Goal: Transaction & Acquisition: Purchase product/service

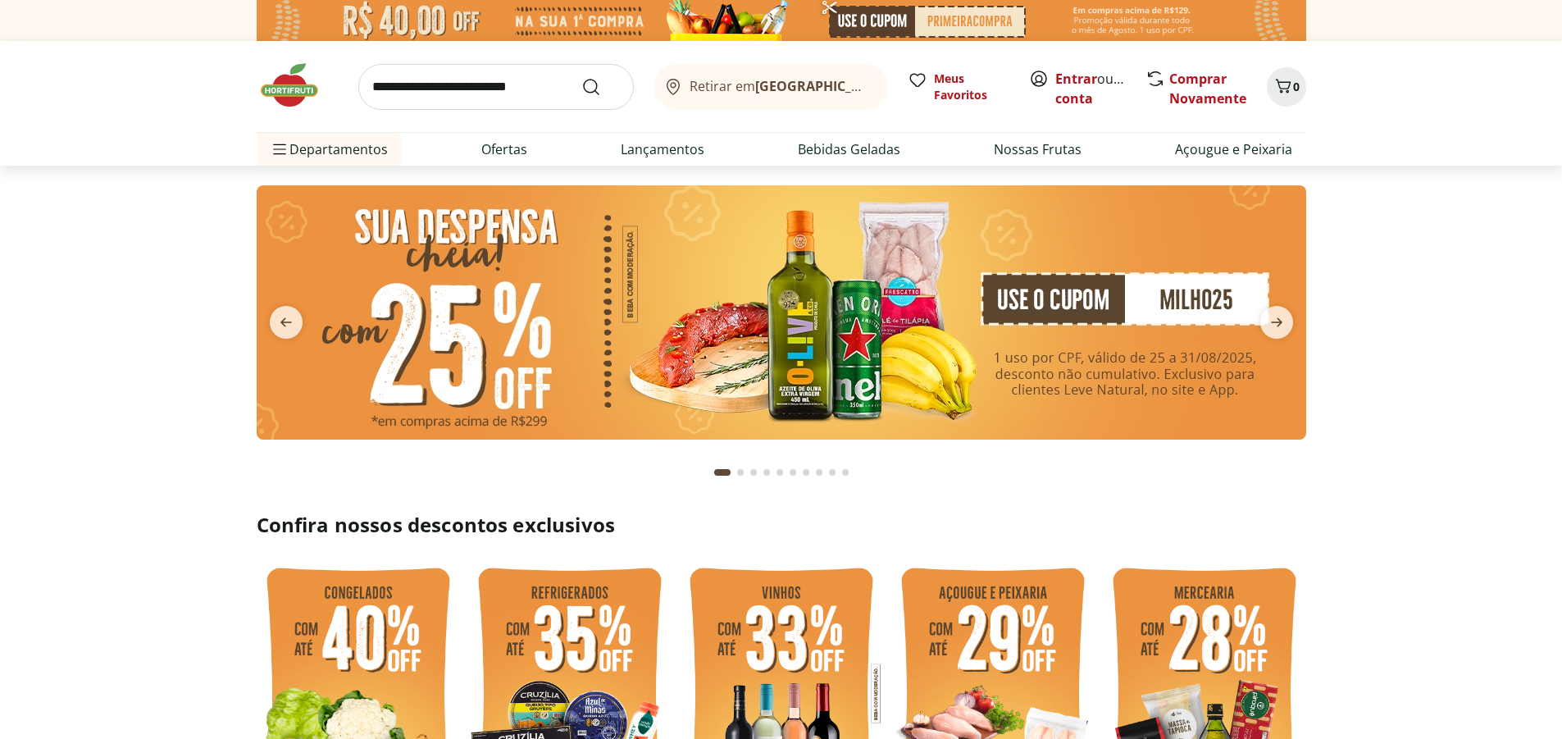
click at [1057, 84] on link "Entrar" at bounding box center [1077, 79] width 42 height 18
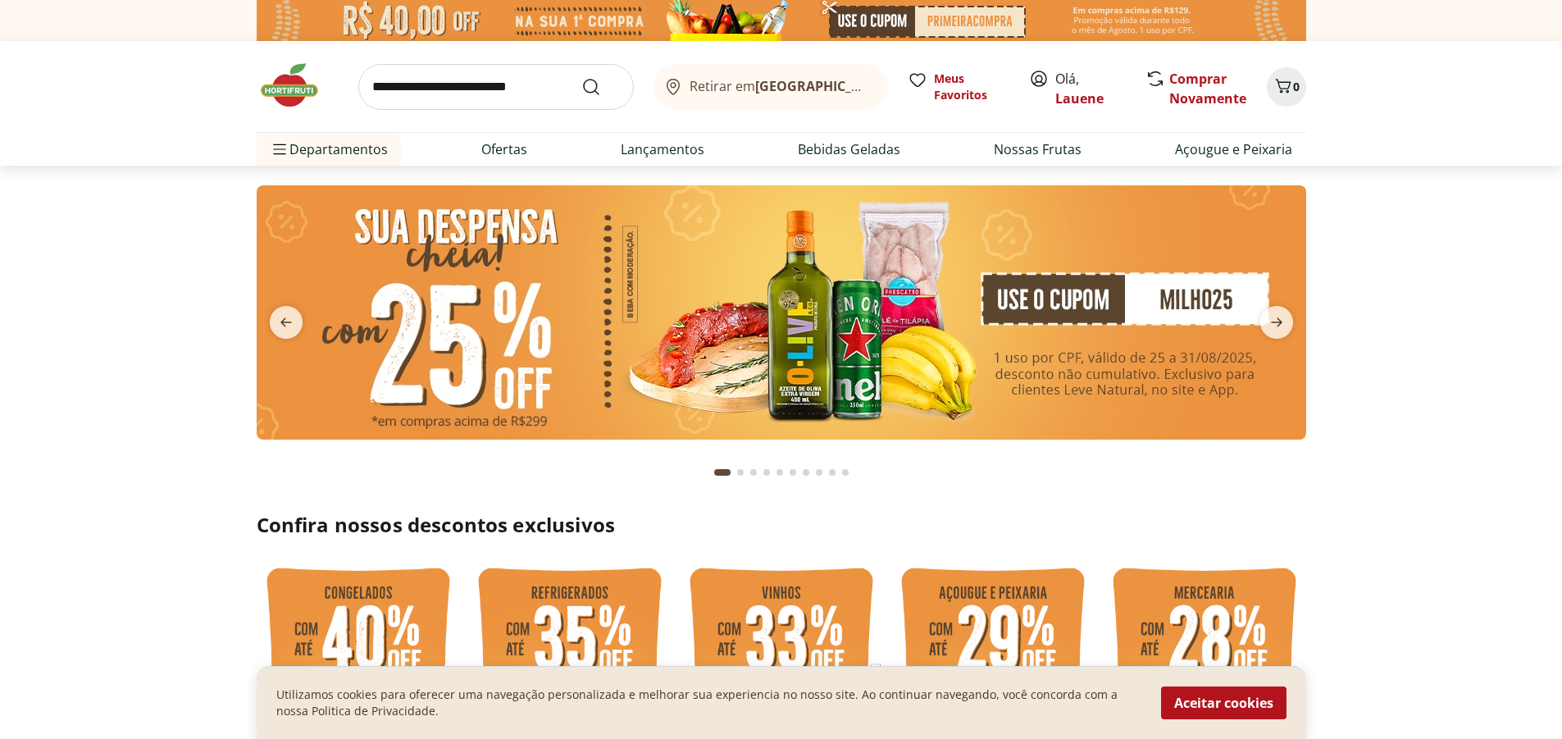
click at [463, 86] on input "search" at bounding box center [496, 87] width 276 height 46
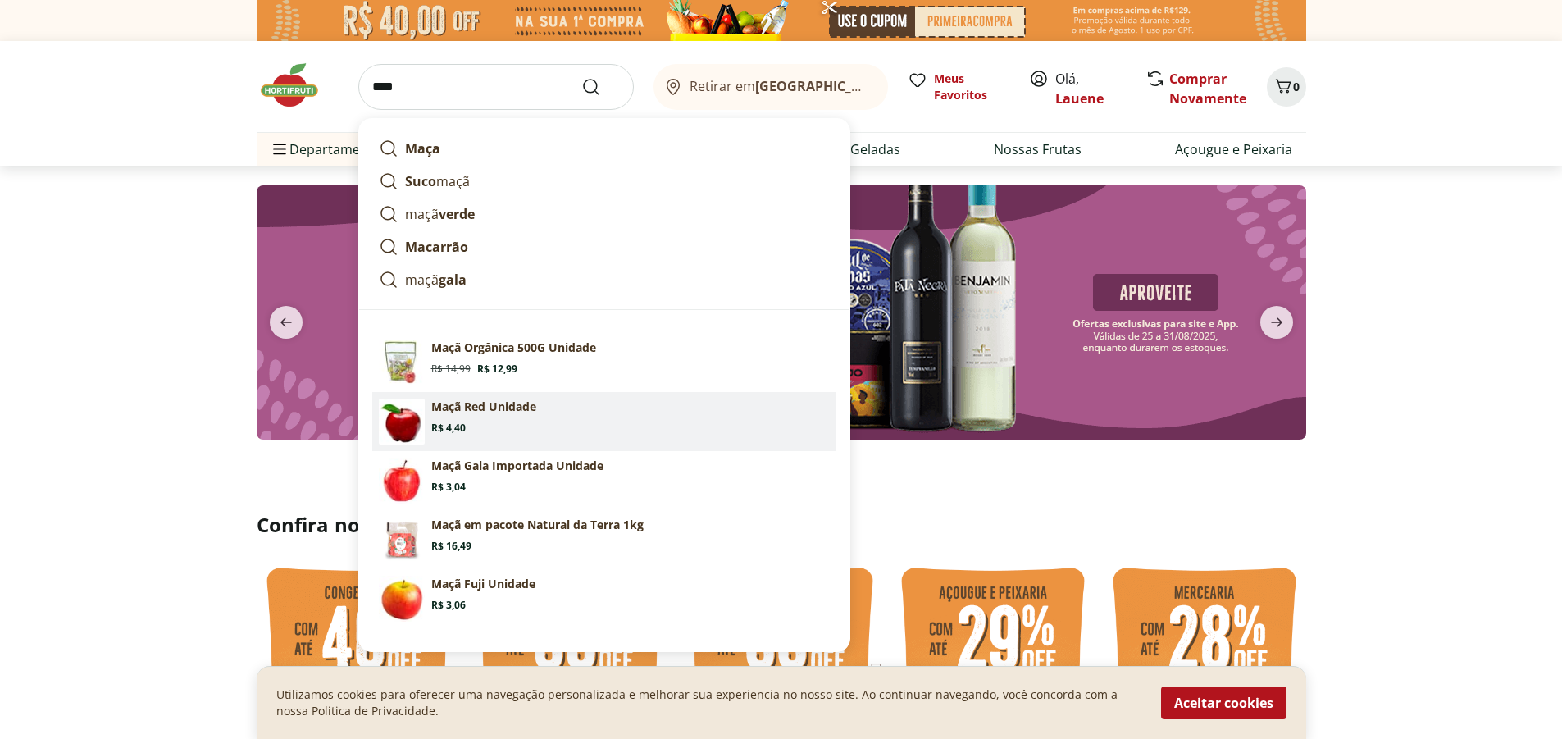
scroll to position [164, 0]
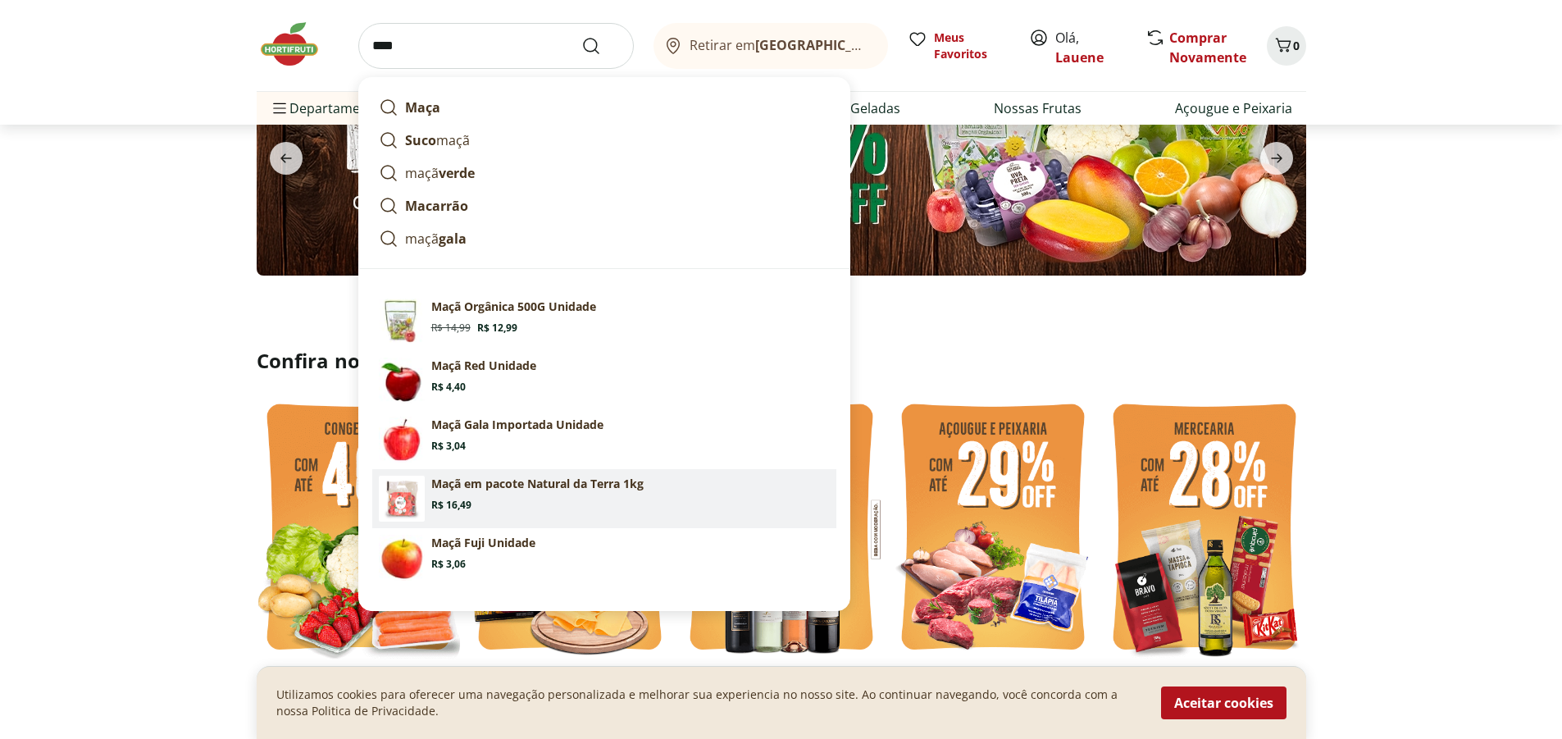
click at [477, 504] on section "Maçã em pacote Natural da Terra 1kg Price: R$ 16,49" at bounding box center [630, 494] width 399 height 36
type input "**********"
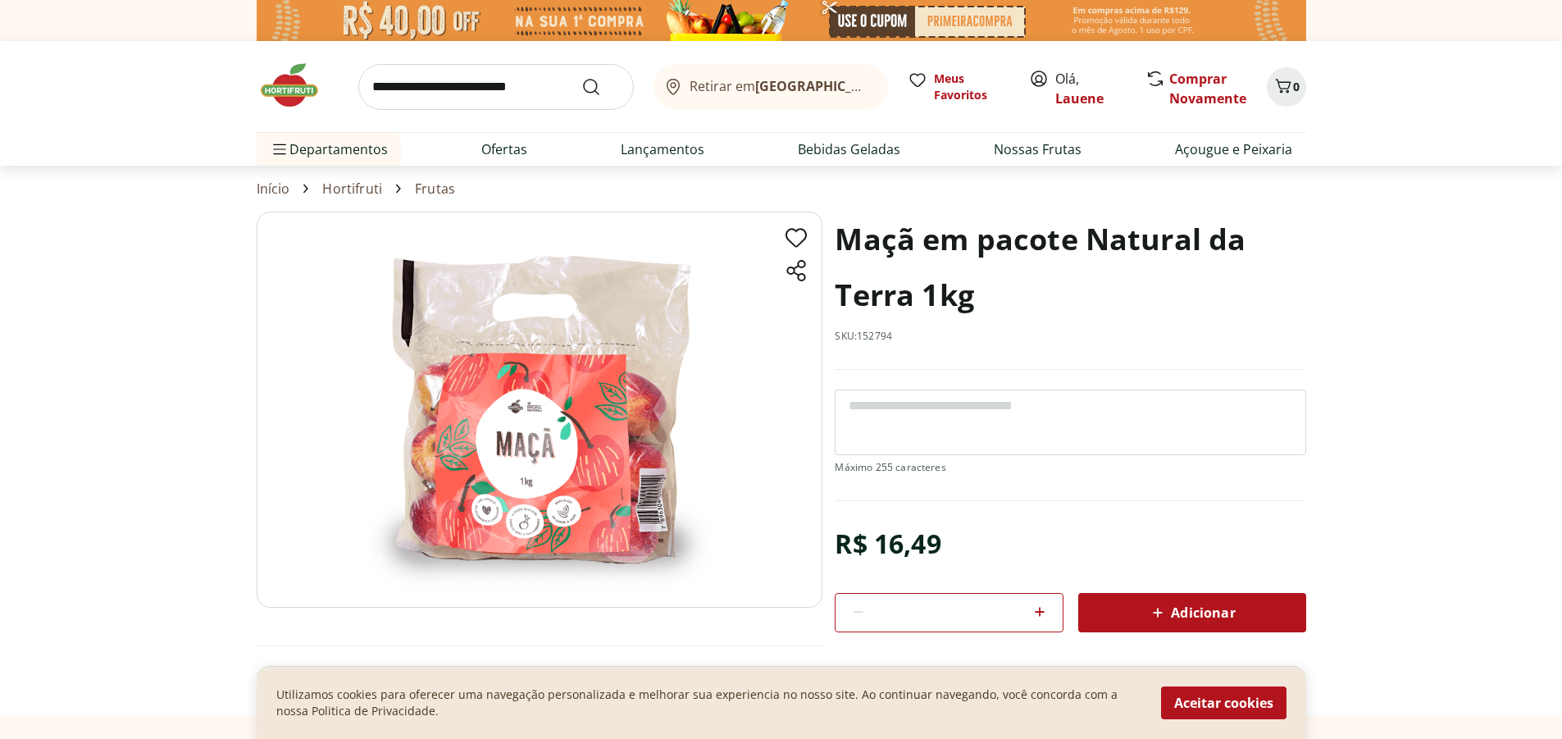
click at [1042, 606] on icon at bounding box center [1040, 612] width 20 height 20
type input "*"
click at [1246, 616] on div "Adicionar" at bounding box center [1193, 613] width 202 height 30
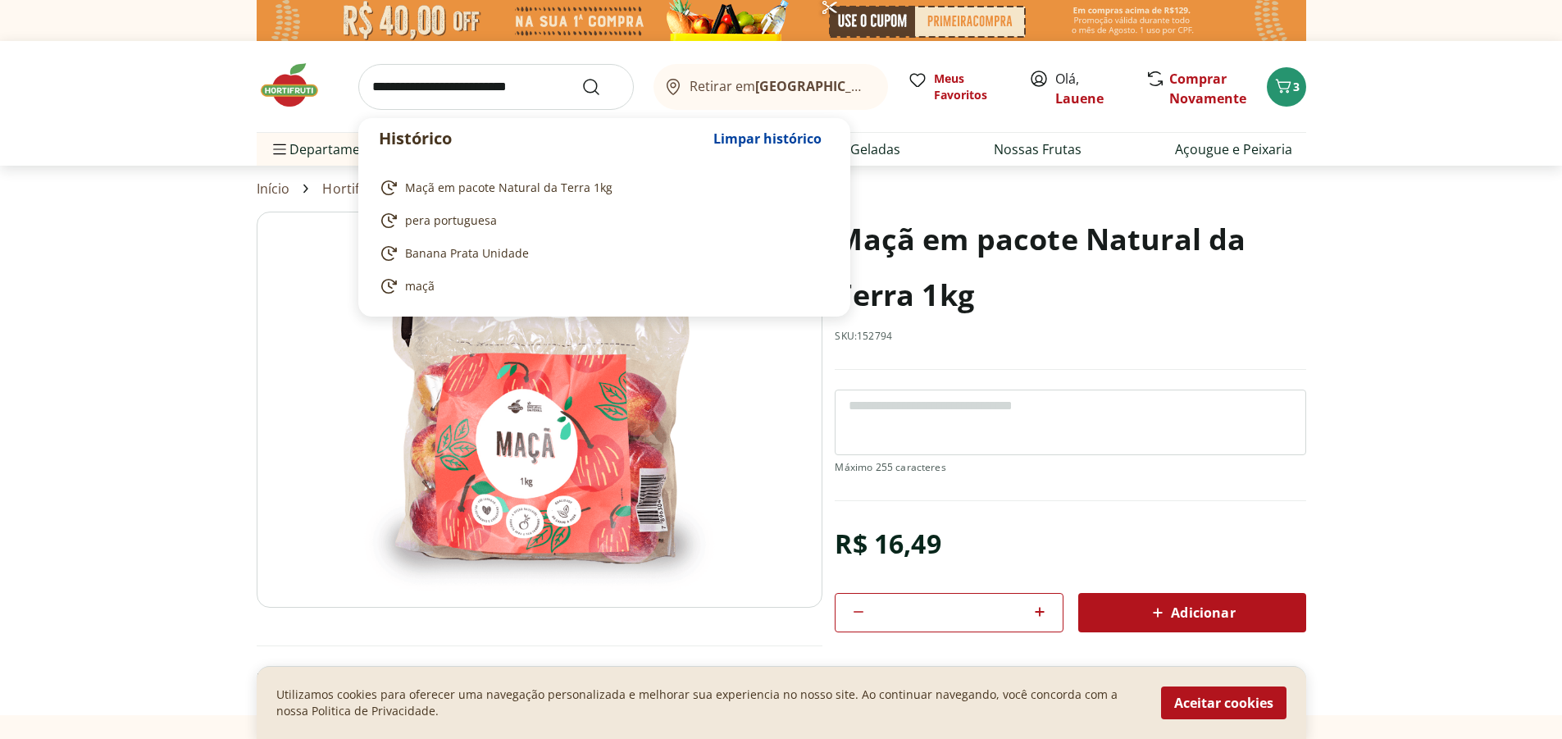
click at [400, 96] on input "search" at bounding box center [496, 87] width 276 height 46
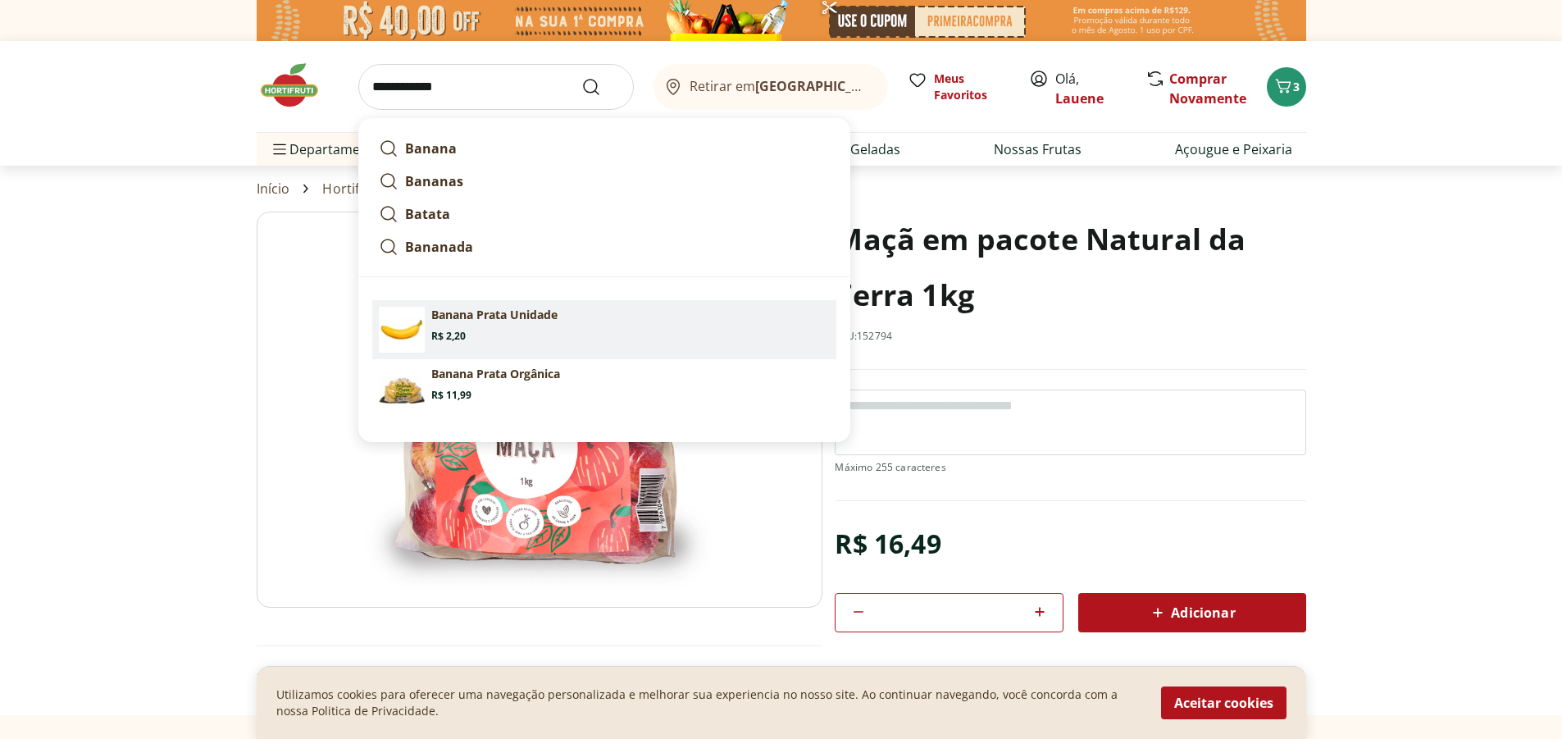
click at [522, 318] on p "Banana Prata Unidade" at bounding box center [494, 315] width 126 height 16
type input "**********"
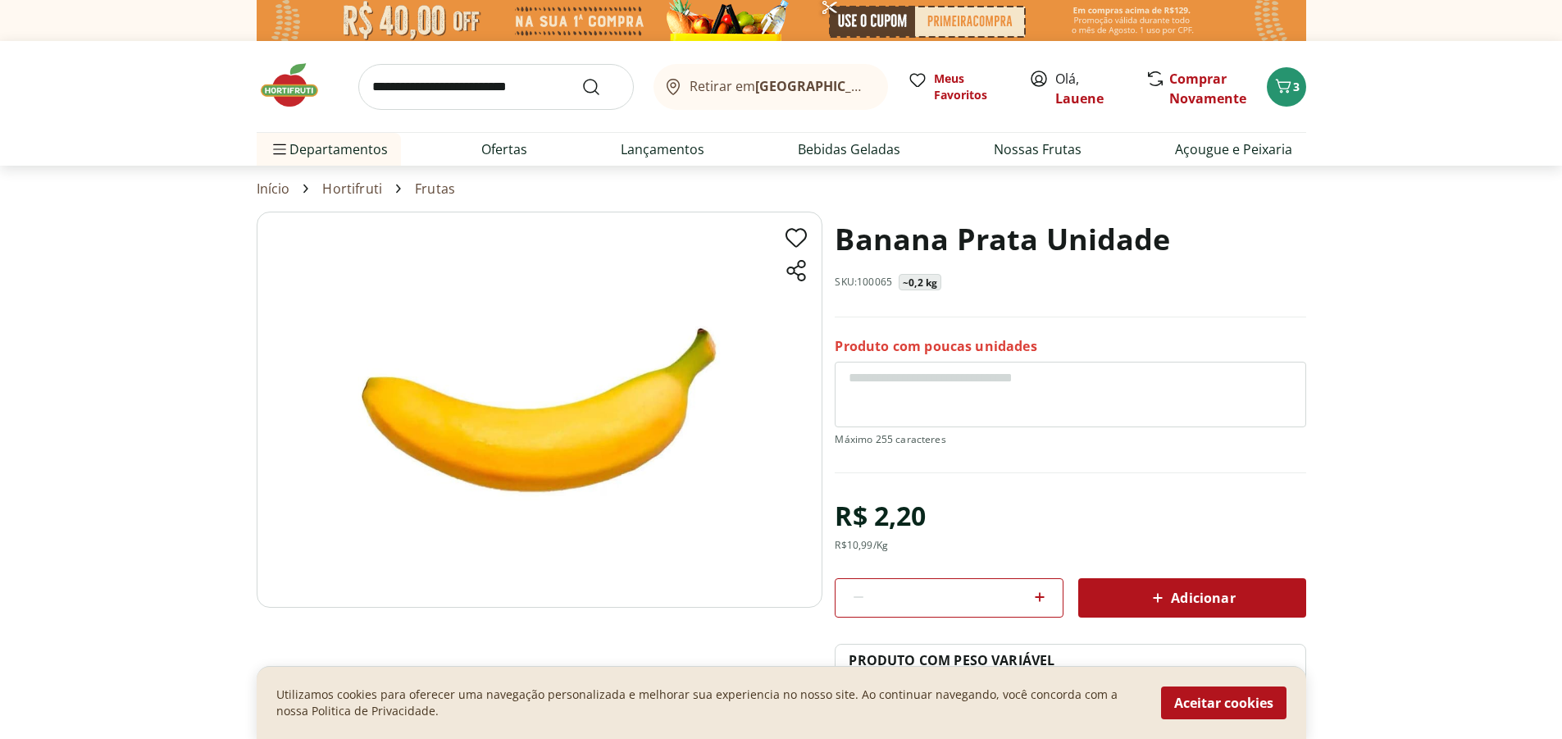
click at [1044, 597] on icon at bounding box center [1040, 597] width 10 height 10
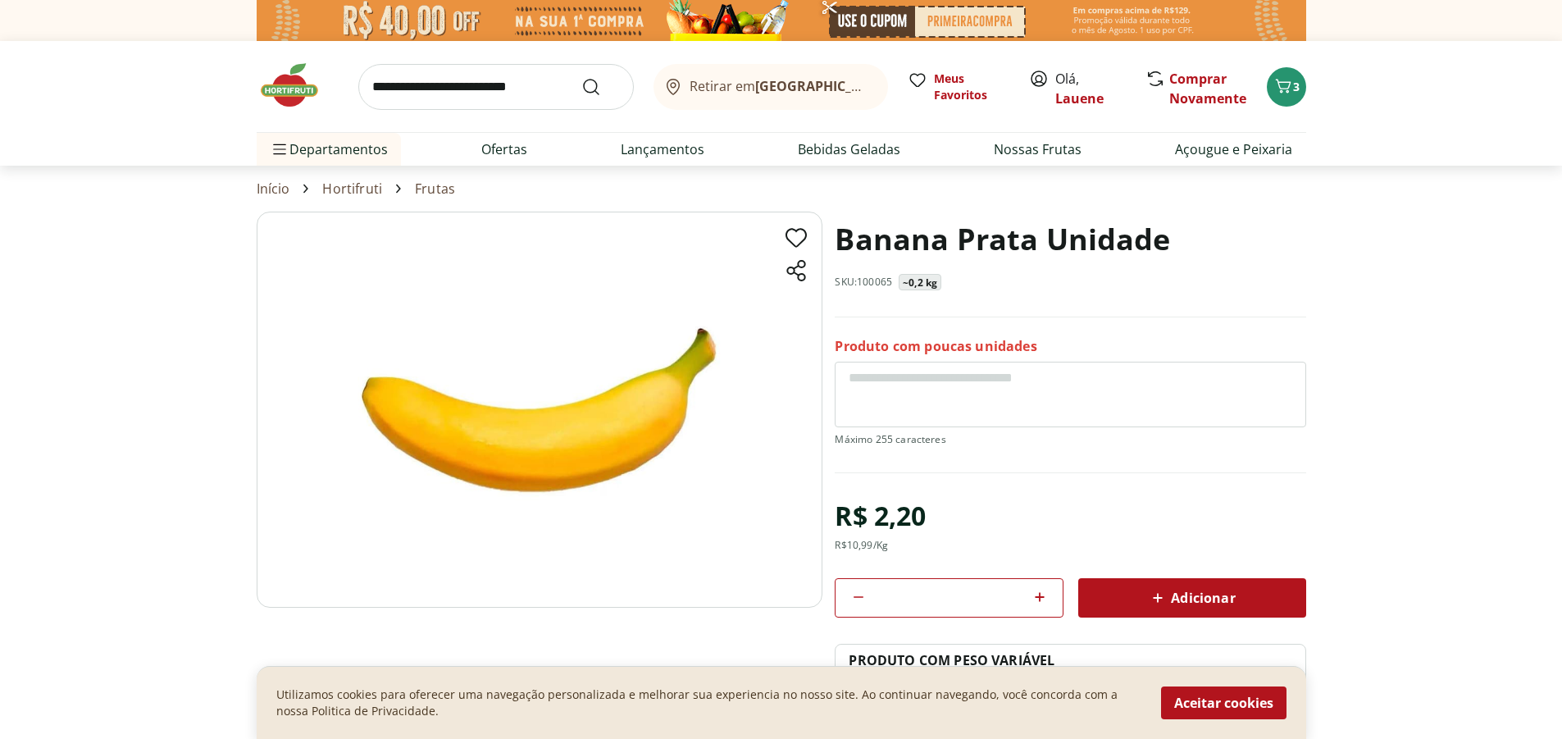
click at [1044, 597] on icon at bounding box center [1040, 597] width 10 height 10
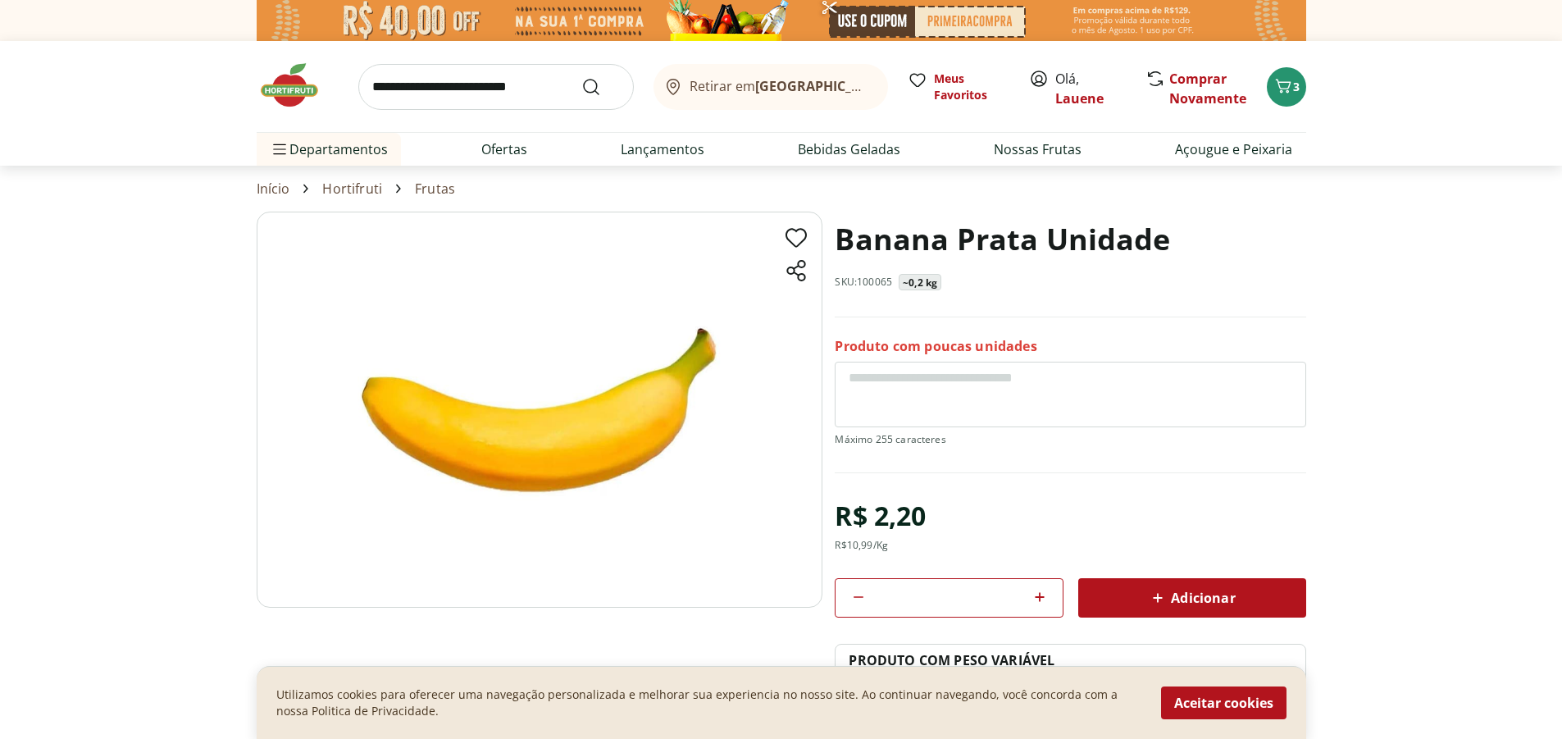
click at [1044, 597] on icon at bounding box center [1040, 597] width 10 height 10
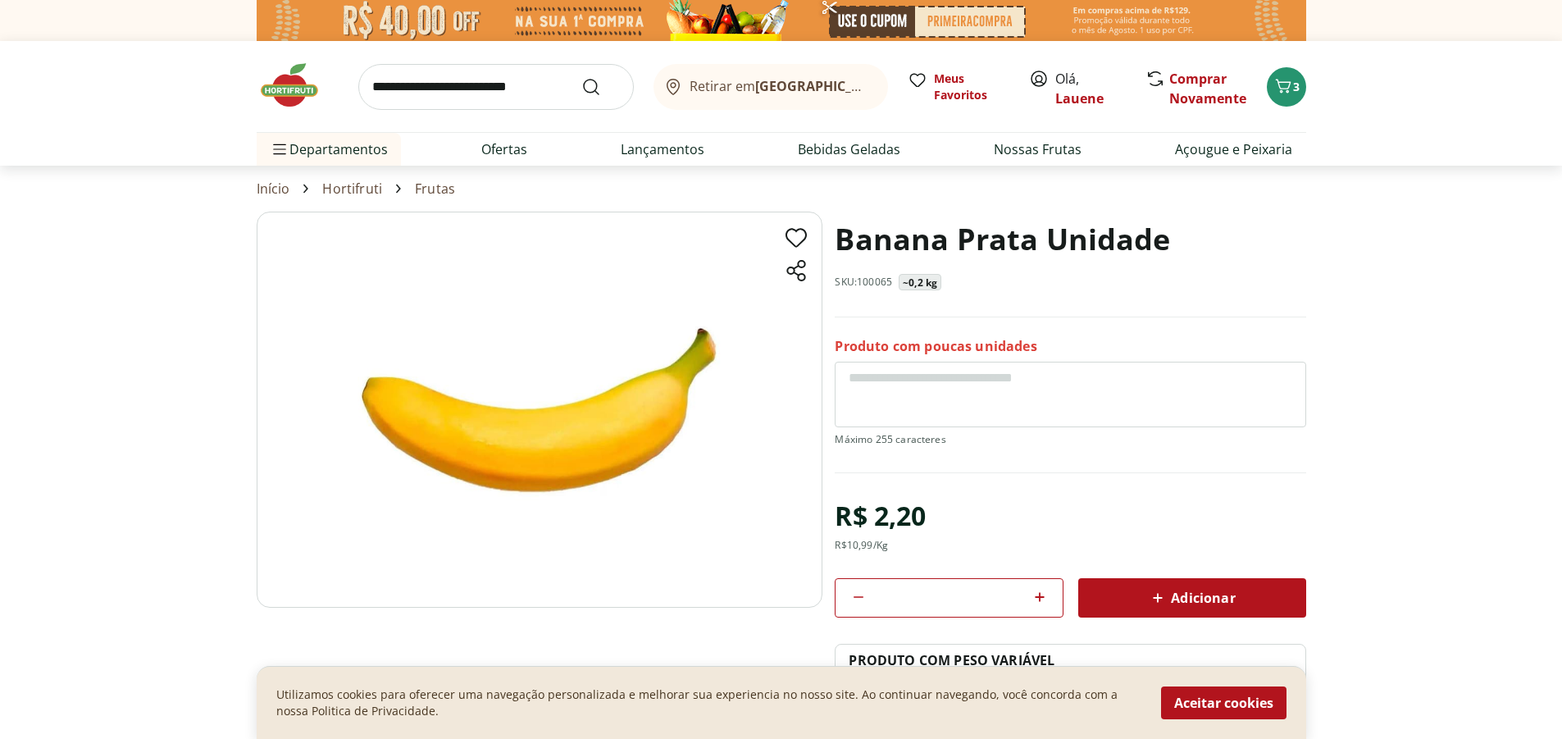
click at [1044, 597] on icon at bounding box center [1040, 597] width 10 height 10
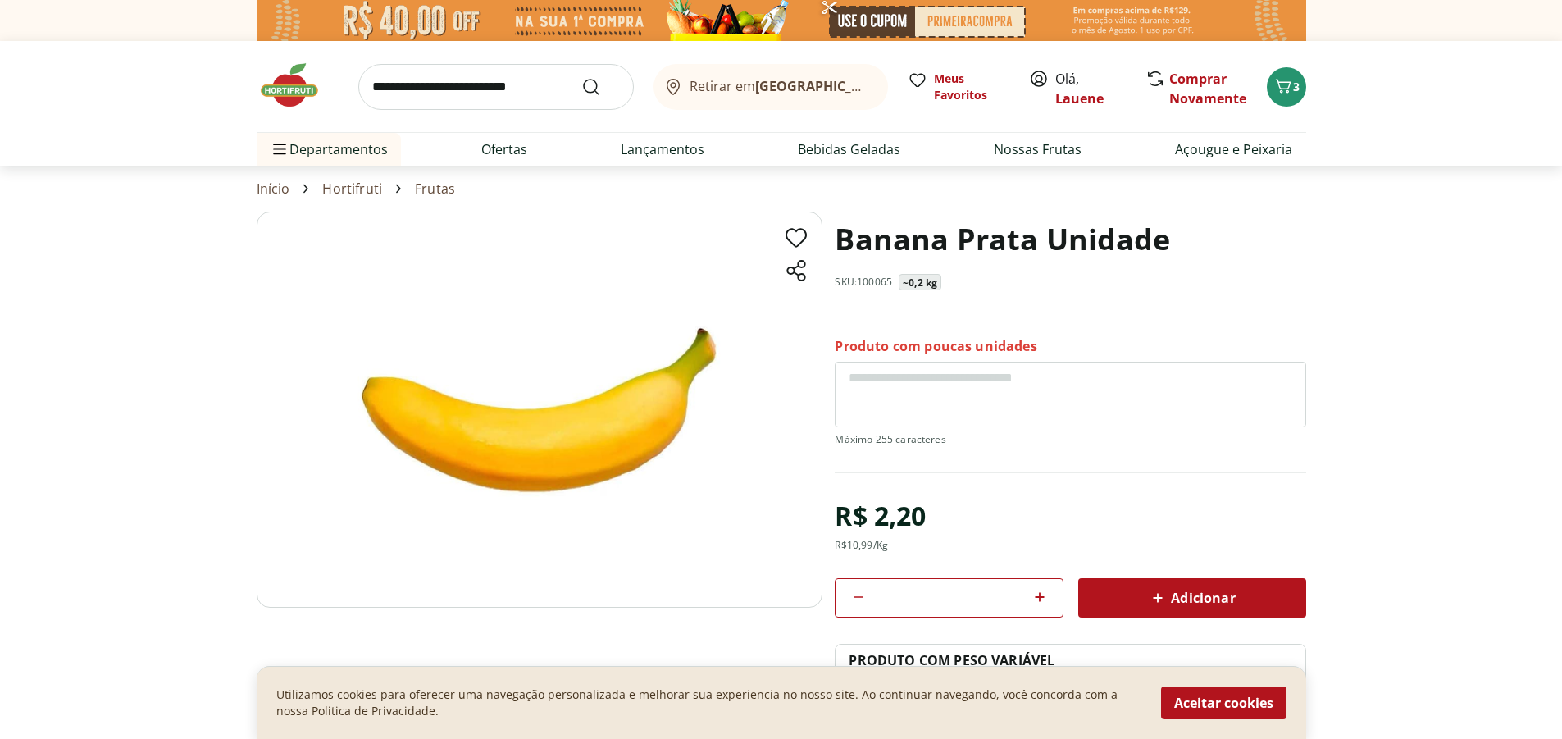
click at [1044, 597] on icon at bounding box center [1040, 597] width 10 height 10
click at [1042, 598] on icon at bounding box center [1040, 597] width 20 height 20
click at [1041, 599] on icon at bounding box center [1040, 597] width 20 height 20
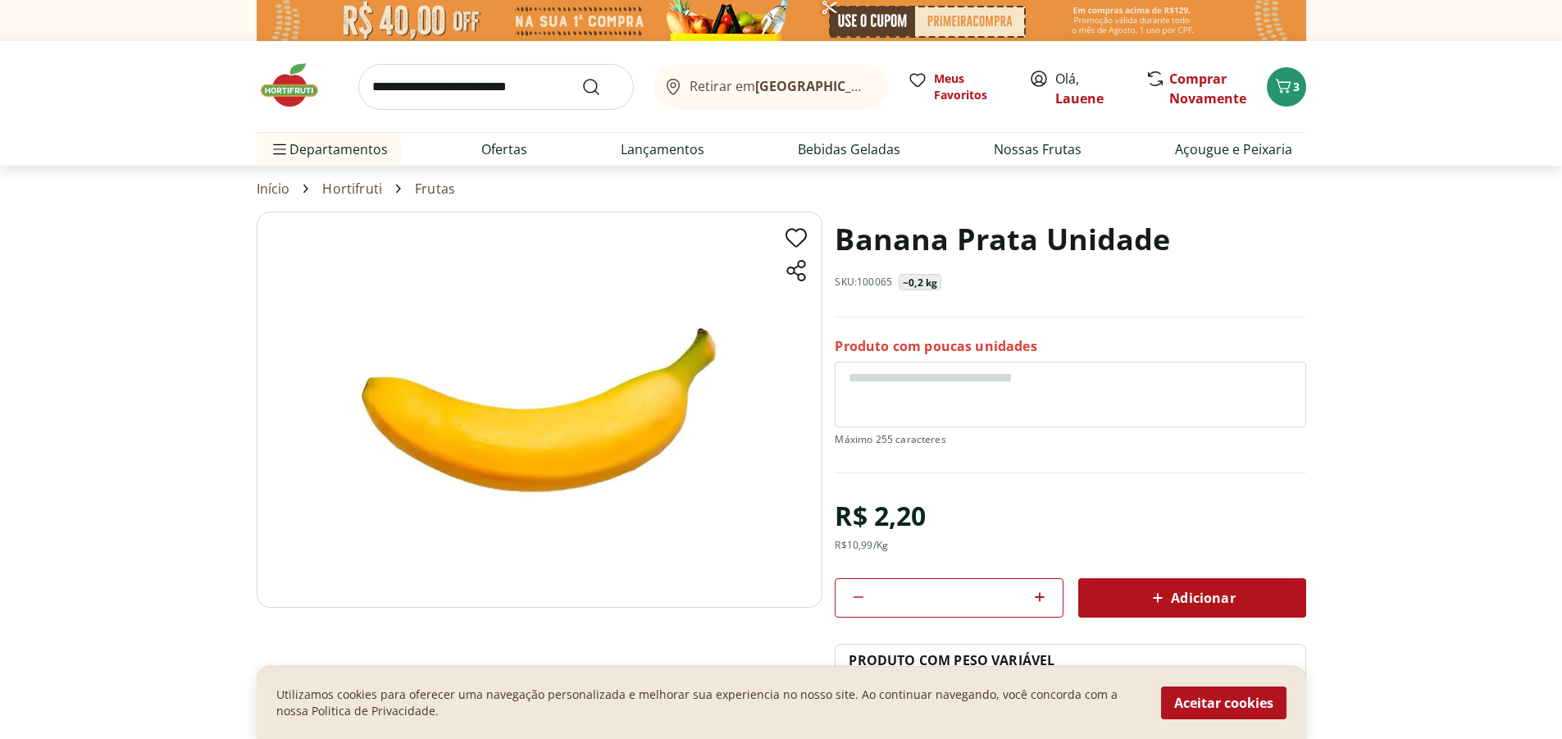
click at [1041, 599] on icon at bounding box center [1040, 597] width 20 height 20
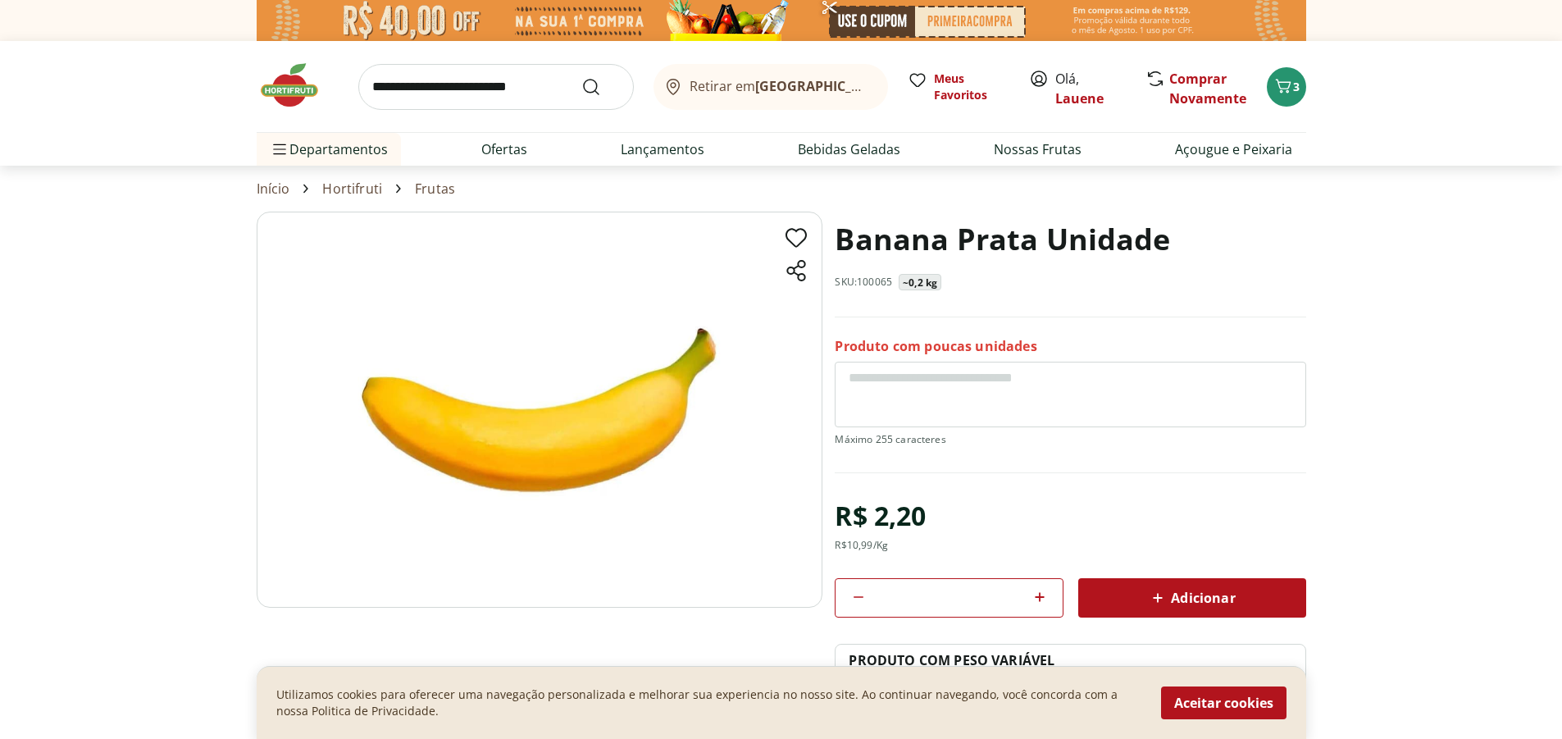
click at [1041, 599] on icon at bounding box center [1040, 597] width 20 height 20
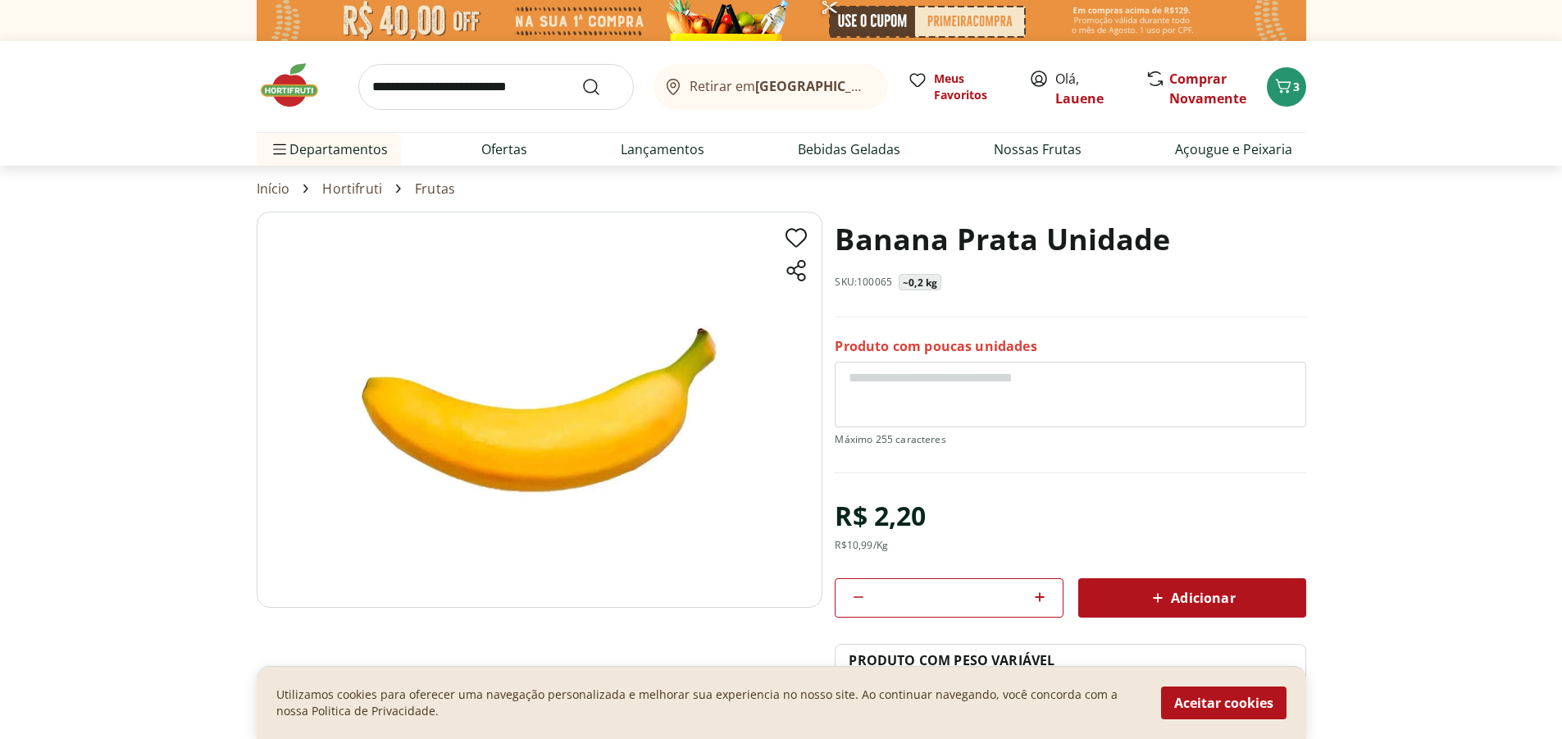
click at [1041, 599] on icon at bounding box center [1040, 597] width 20 height 20
click at [1040, 599] on icon at bounding box center [1040, 597] width 10 height 10
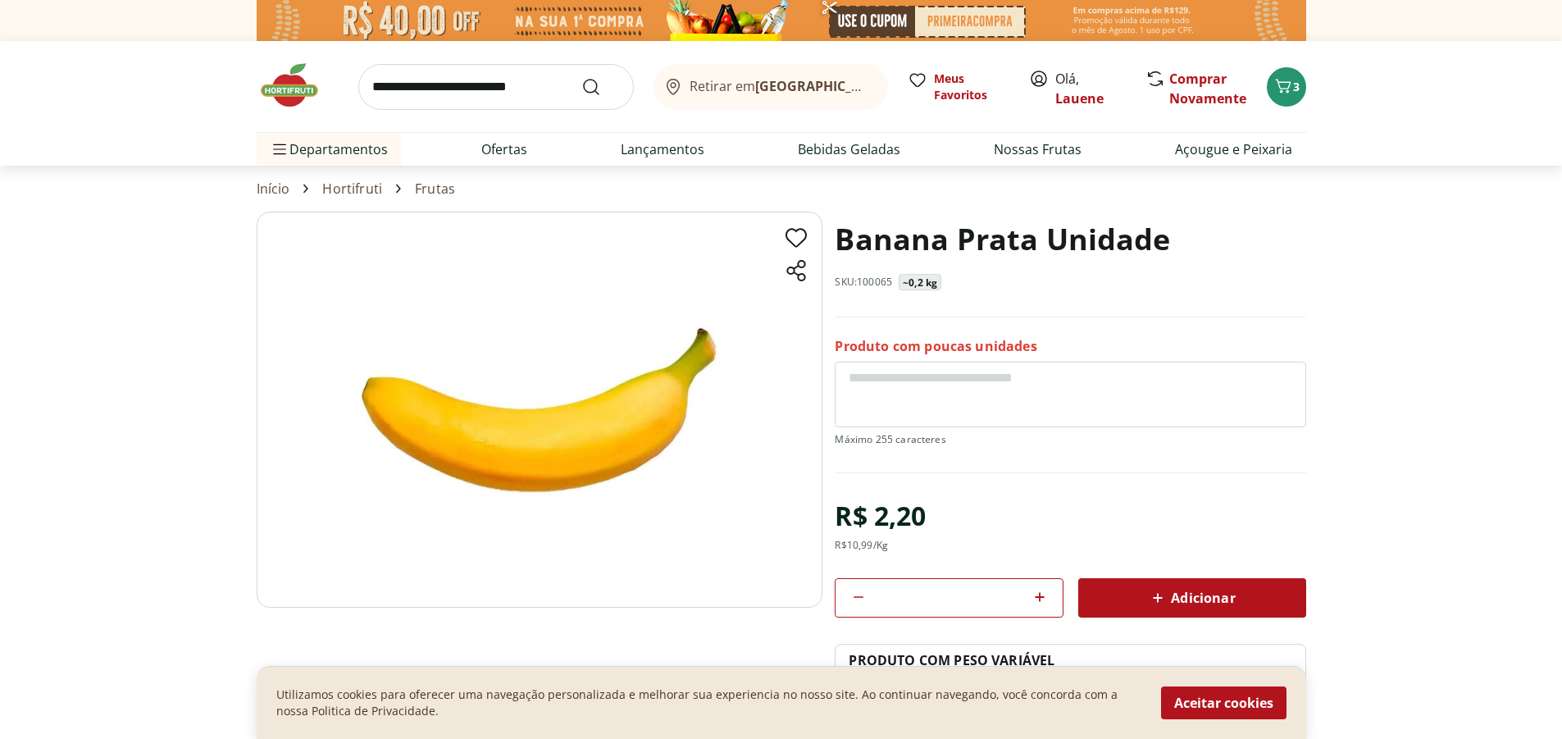
click at [1040, 599] on icon at bounding box center [1040, 597] width 10 height 10
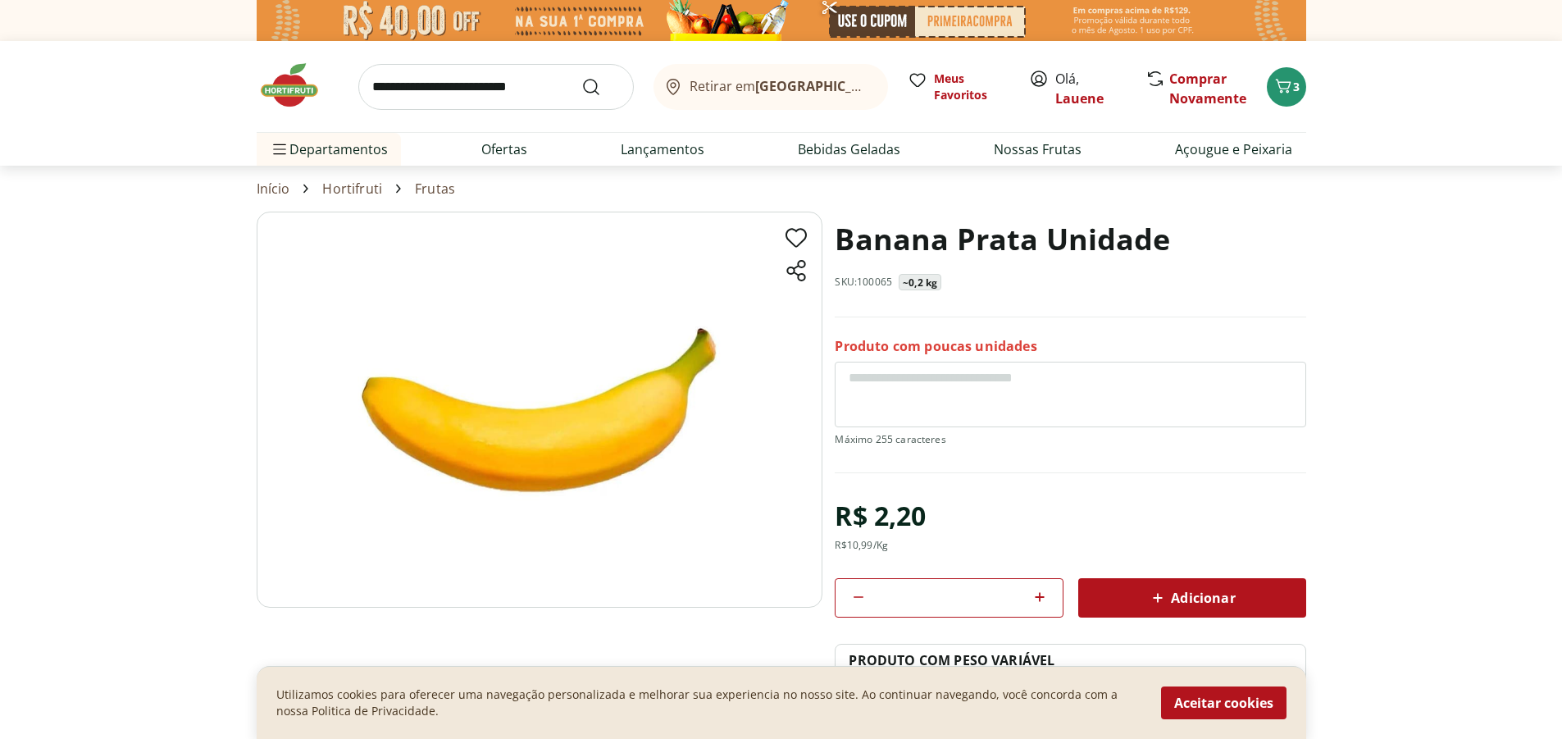
click at [1040, 599] on icon at bounding box center [1040, 597] width 10 height 10
type input "**"
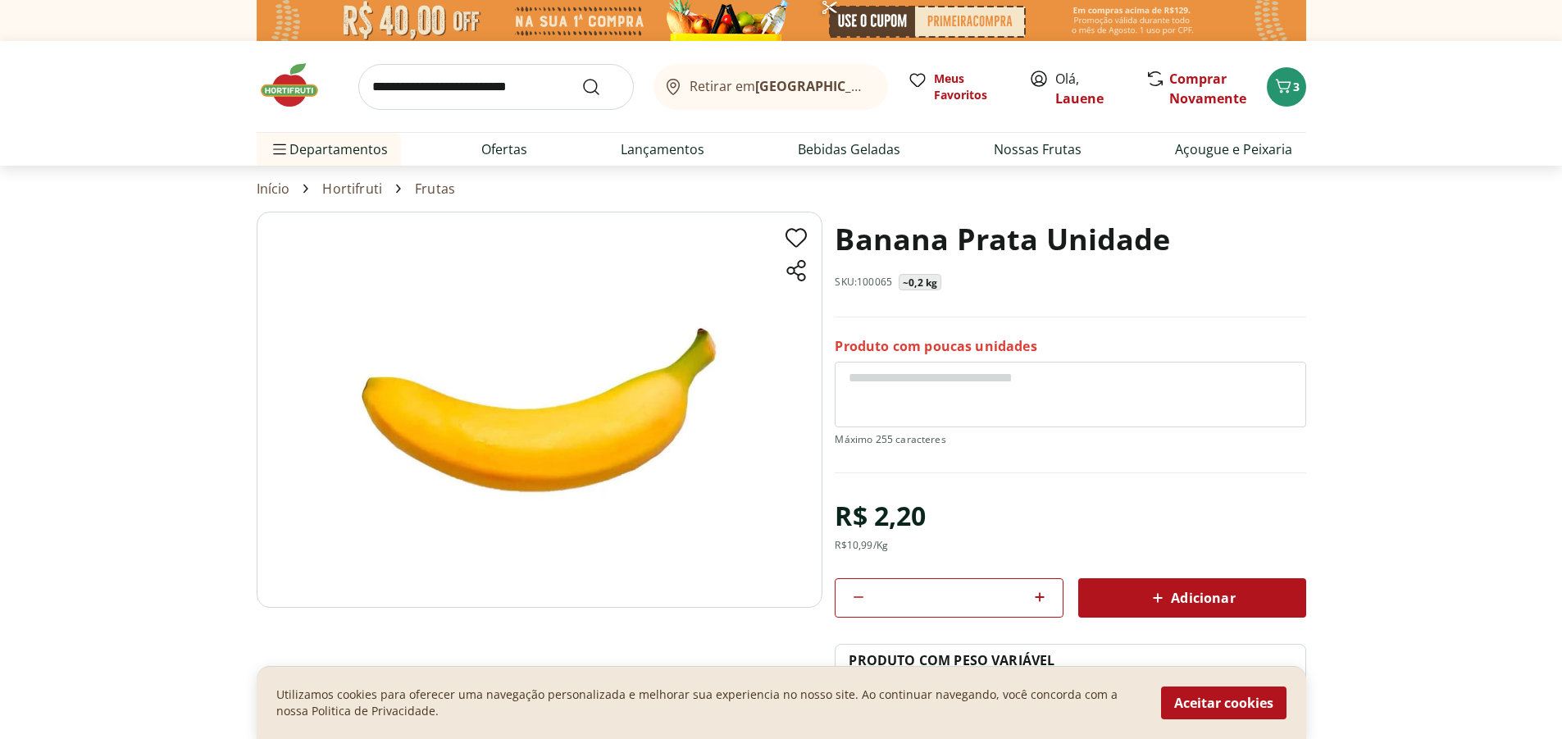
click at [1182, 591] on span "Adicionar" at bounding box center [1191, 598] width 87 height 20
click at [1293, 86] on span "53" at bounding box center [1296, 87] width 13 height 16
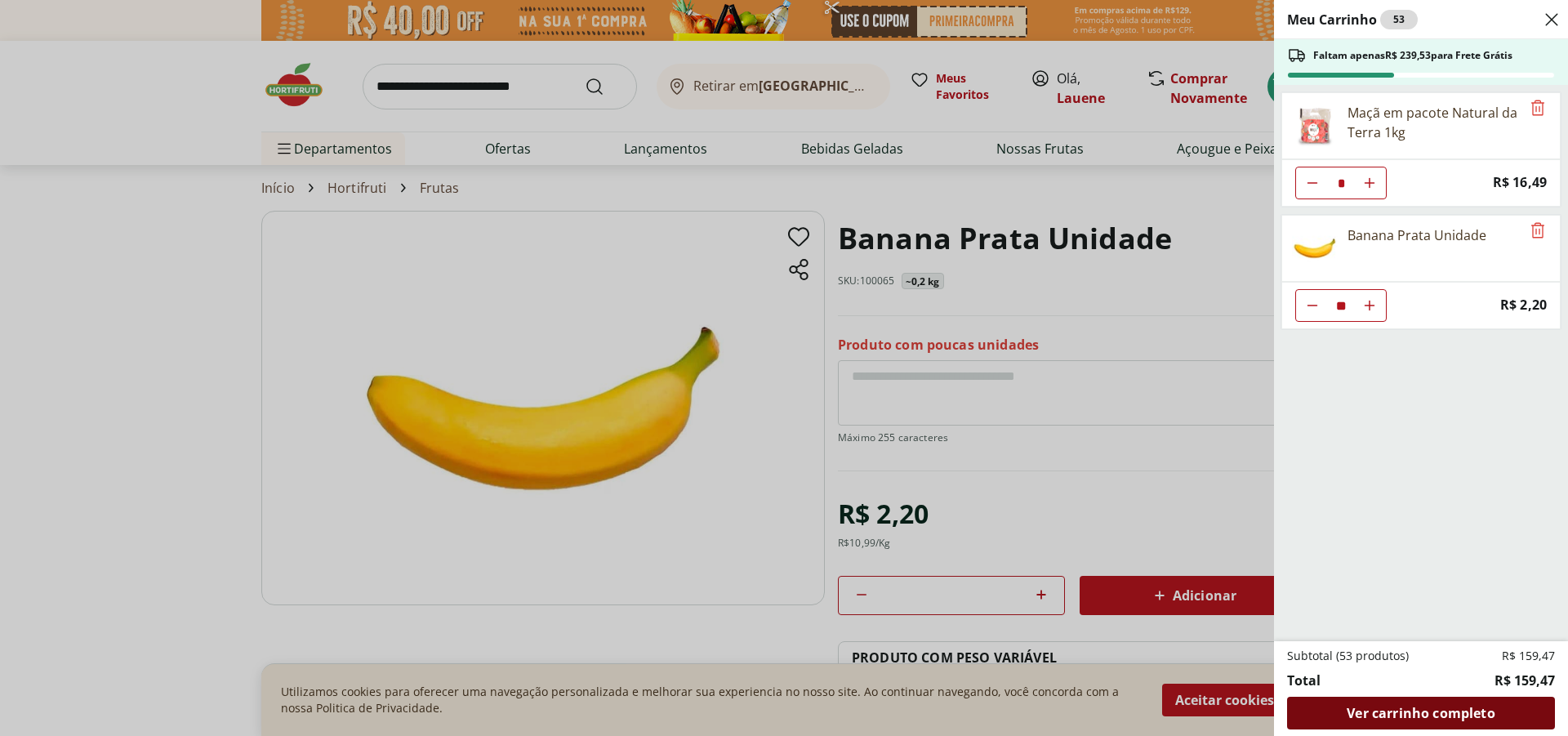
click at [1457, 715] on span "Ver carrinho completo" at bounding box center [1420, 712] width 147 height 13
